Goal: Transaction & Acquisition: Purchase product/service

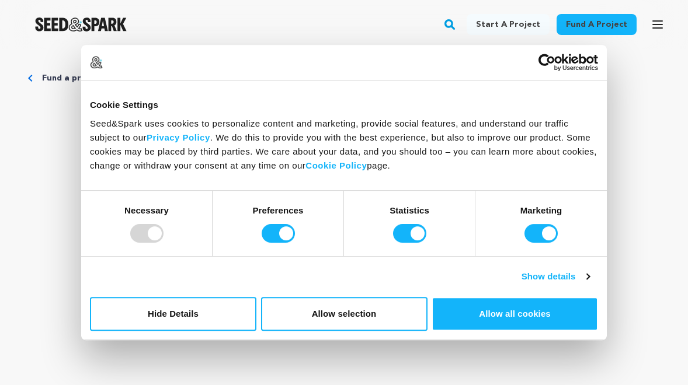
click at [209, 27] on div "Fund a project Start a project Search Login Sign up Start a project Fund a proj…" at bounding box center [334, 24] width 669 height 30
click at [145, 229] on div at bounding box center [146, 233] width 33 height 19
click at [284, 237] on input "Preferences" at bounding box center [278, 233] width 33 height 19
checkbox input "false"
click at [399, 226] on input "Statistics" at bounding box center [409, 233] width 33 height 19
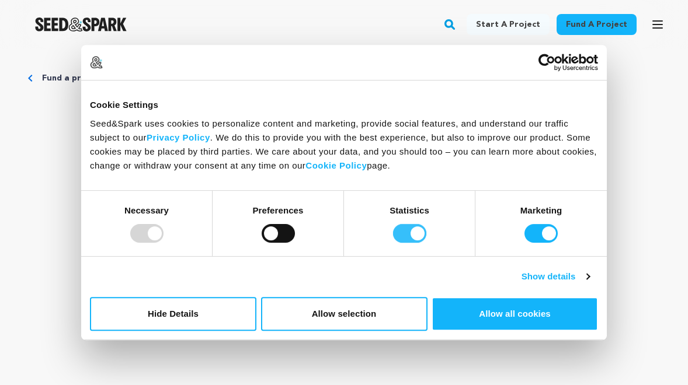
checkbox input "false"
click at [543, 235] on input "Marketing" at bounding box center [540, 233] width 33 height 19
checkbox input "false"
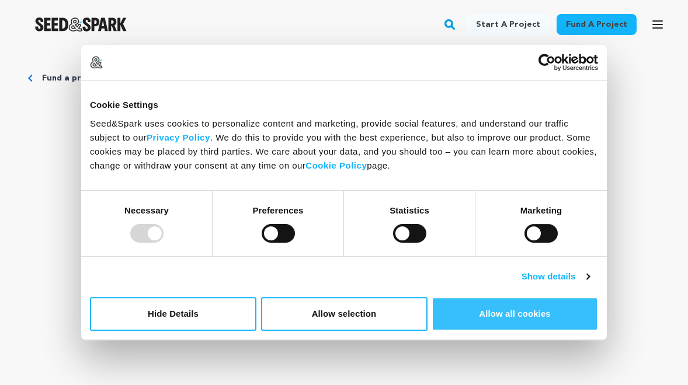
click at [517, 312] on button "Allow all cookies" at bounding box center [515, 314] width 166 height 34
checkbox input "true"
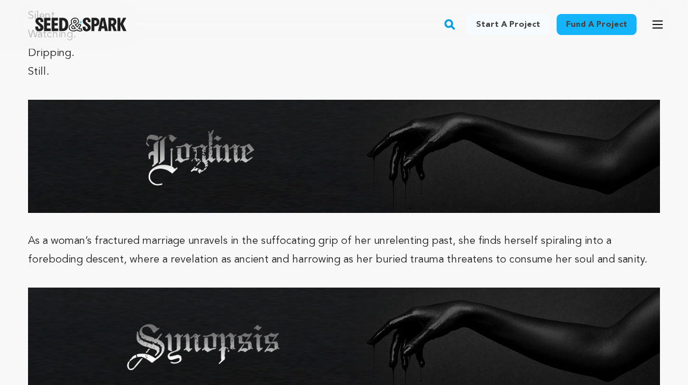
scroll to position [1655, 0]
